Goal: Transaction & Acquisition: Download file/media

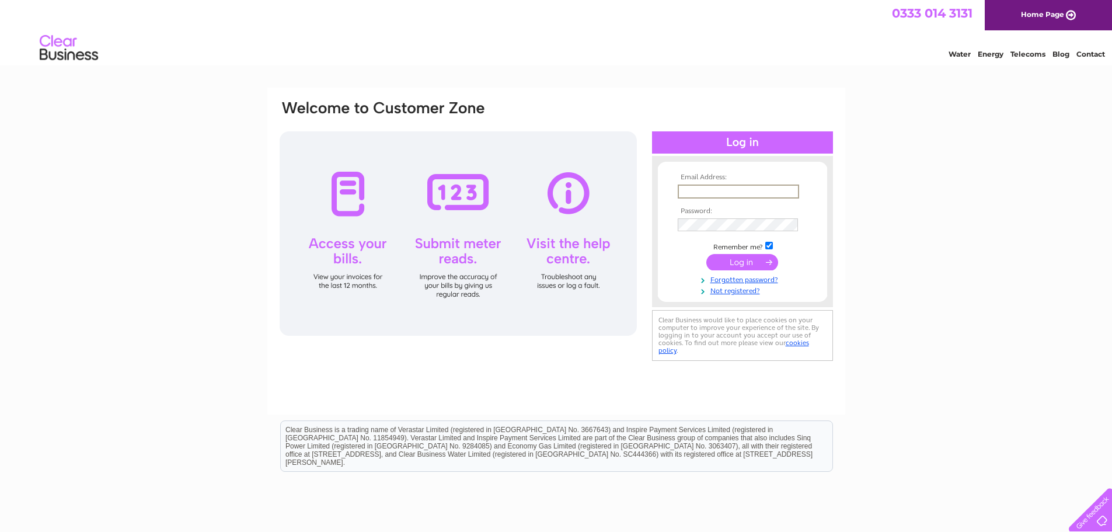
click at [731, 188] on input "text" at bounding box center [737, 191] width 121 height 14
type input "info@repark.co.uk"
click at [706, 254] on input "submit" at bounding box center [742, 262] width 72 height 16
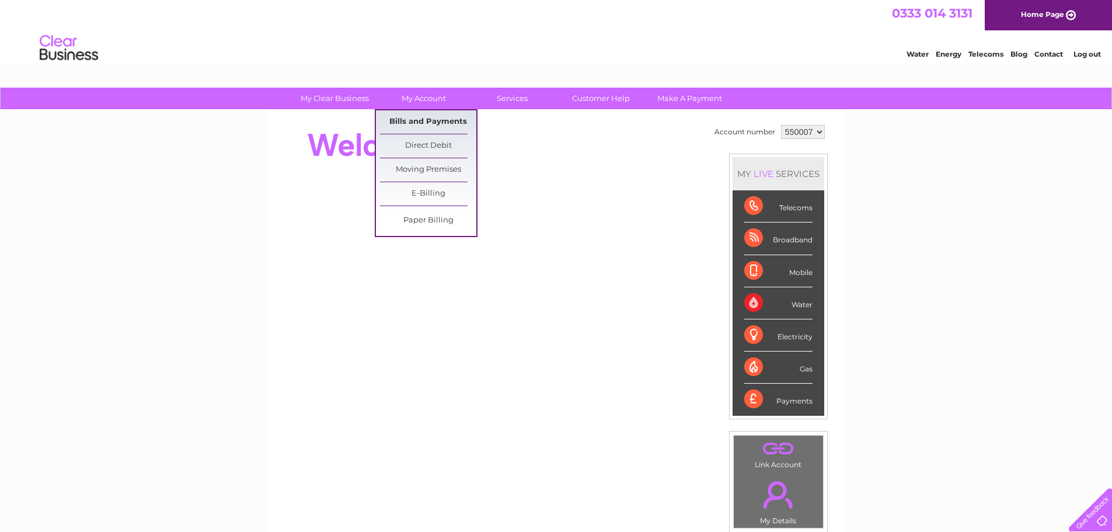
click at [399, 121] on link "Bills and Payments" at bounding box center [428, 121] width 96 height 23
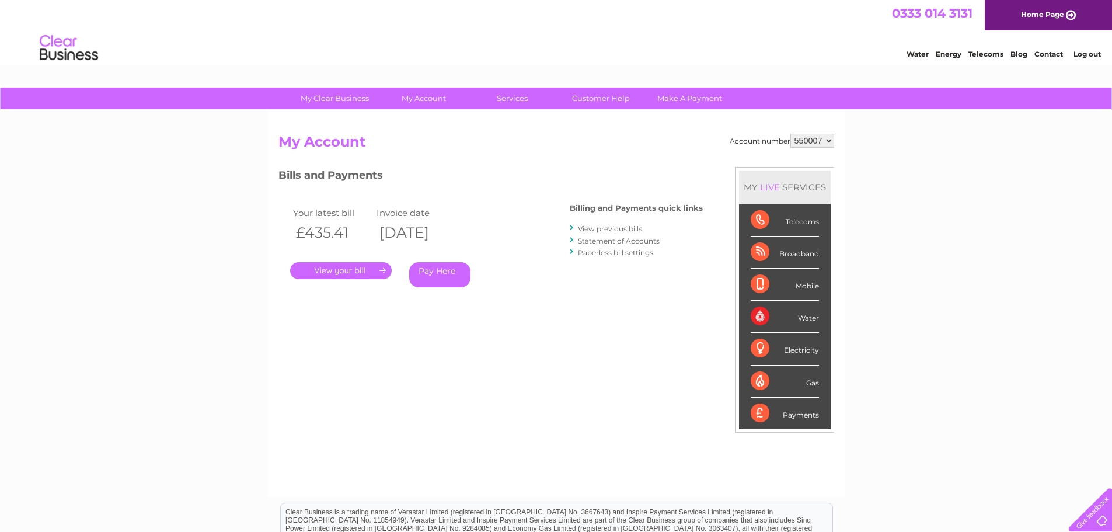
click at [371, 272] on link "." at bounding box center [341, 270] width 102 height 17
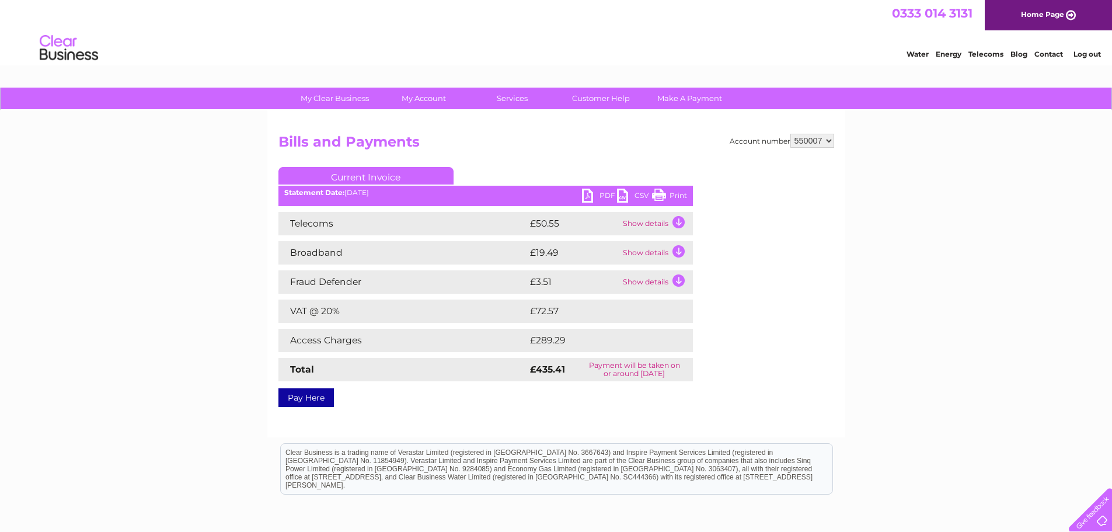
click at [596, 195] on link "PDF" at bounding box center [599, 196] width 35 height 17
click at [599, 104] on link "Customer Help" at bounding box center [601, 99] width 96 height 22
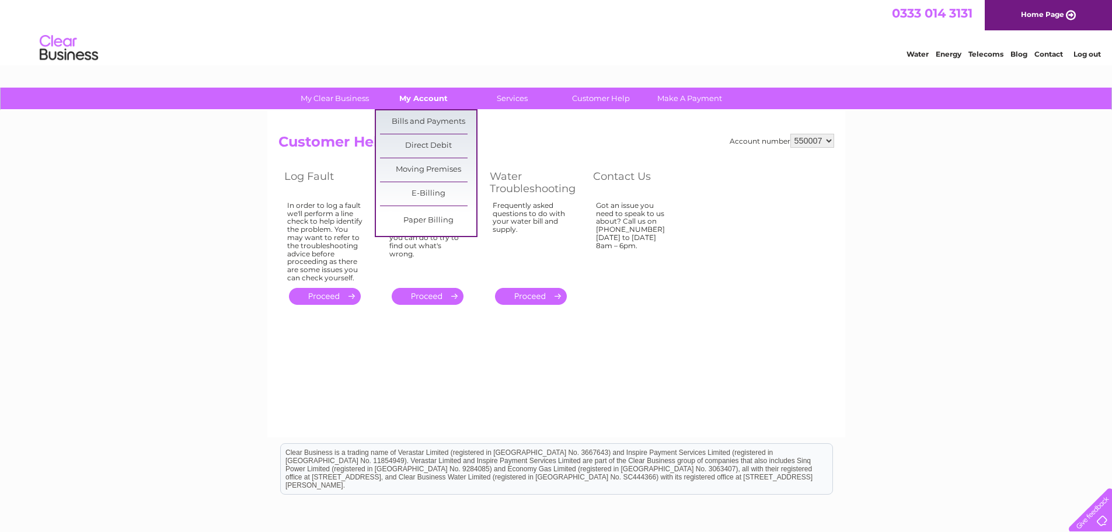
click at [438, 102] on link "My Account" at bounding box center [423, 99] width 96 height 22
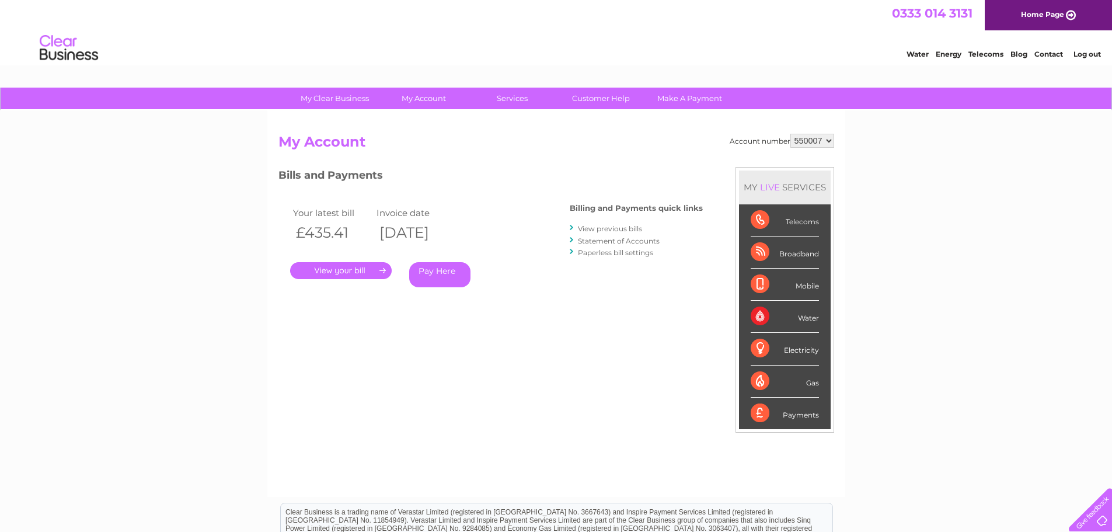
click at [347, 272] on link "." at bounding box center [341, 270] width 102 height 17
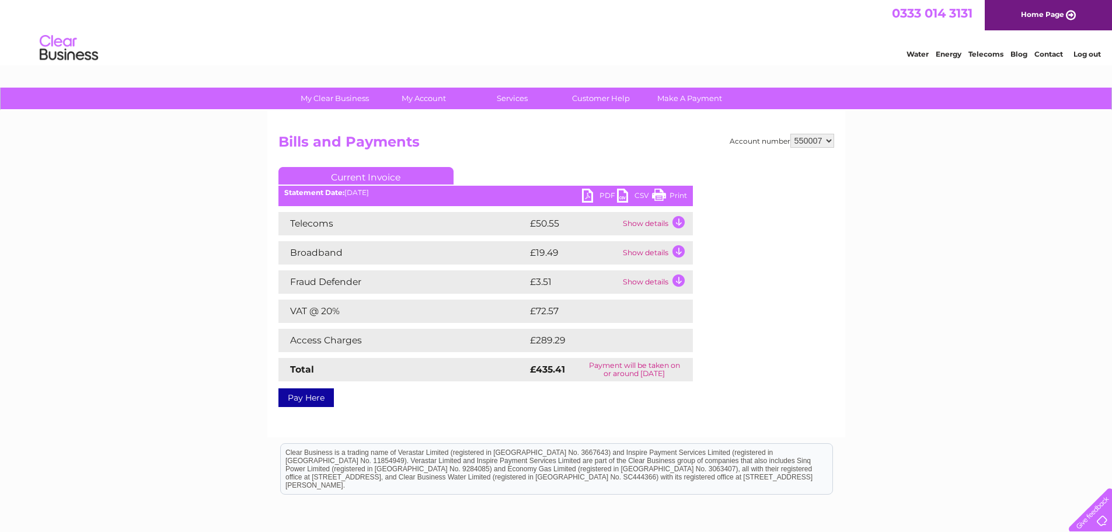
click at [599, 193] on link "PDF" at bounding box center [599, 196] width 35 height 17
click at [1086, 50] on link "Log out" at bounding box center [1086, 54] width 27 height 9
